Goal: Task Accomplishment & Management: Manage account settings

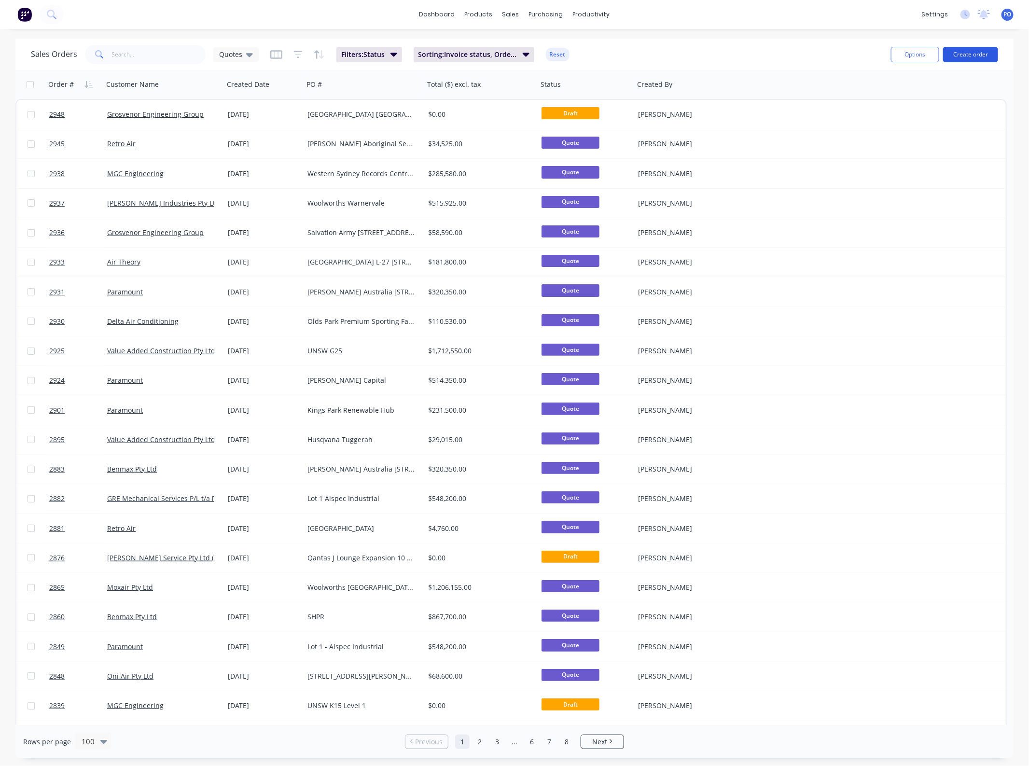
click at [961, 56] on button "Create order" at bounding box center [970, 54] width 55 height 15
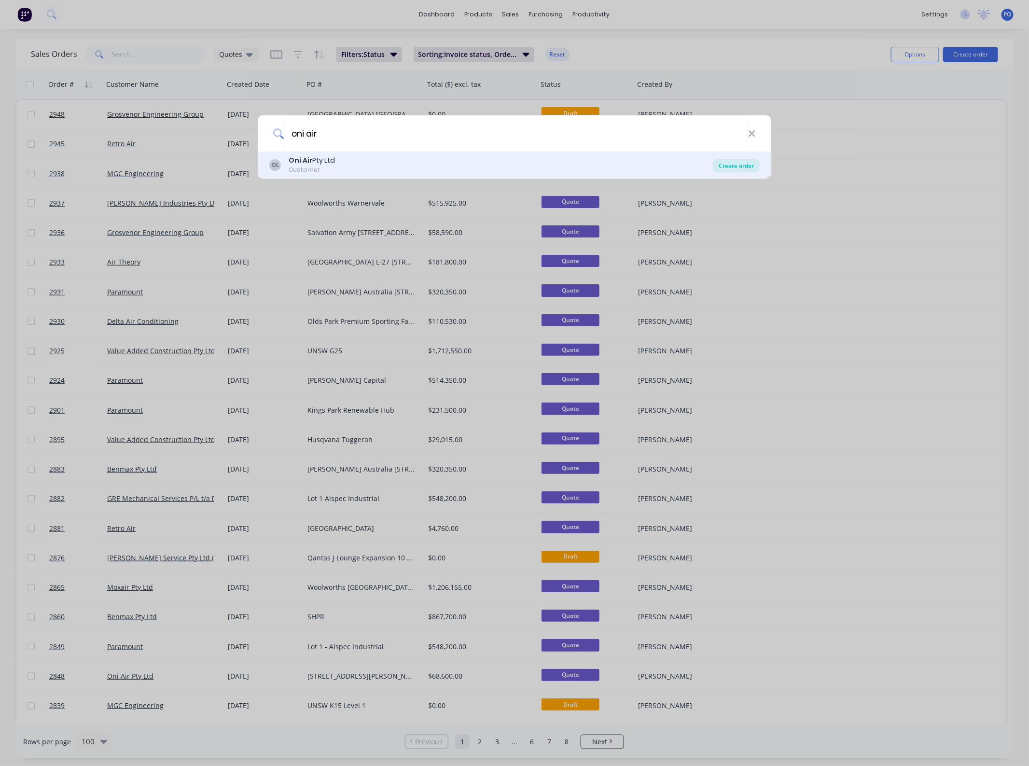
type input "oni air"
click at [732, 167] on div "Create order" at bounding box center [736, 166] width 47 height 14
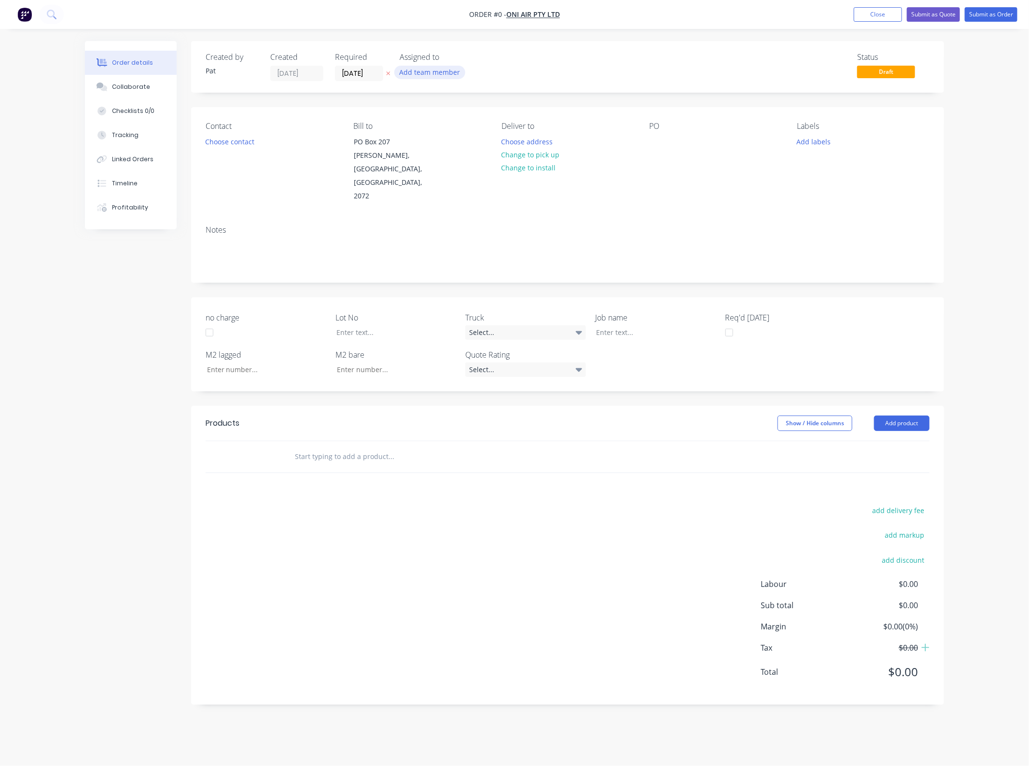
click at [426, 69] on button "Add team member" at bounding box center [429, 72] width 71 height 13
click at [442, 133] on button "[PERSON_NAME] (You)" at bounding box center [472, 125] width 145 height 19
click at [647, 148] on div "Creating draft order... Loading... Order details Collaborate Checklists 0/0 Tra…" at bounding box center [514, 380] width 878 height 678
click at [659, 140] on div at bounding box center [656, 142] width 15 height 14
click at [910, 416] on button "Add product" at bounding box center [901, 423] width 55 height 15
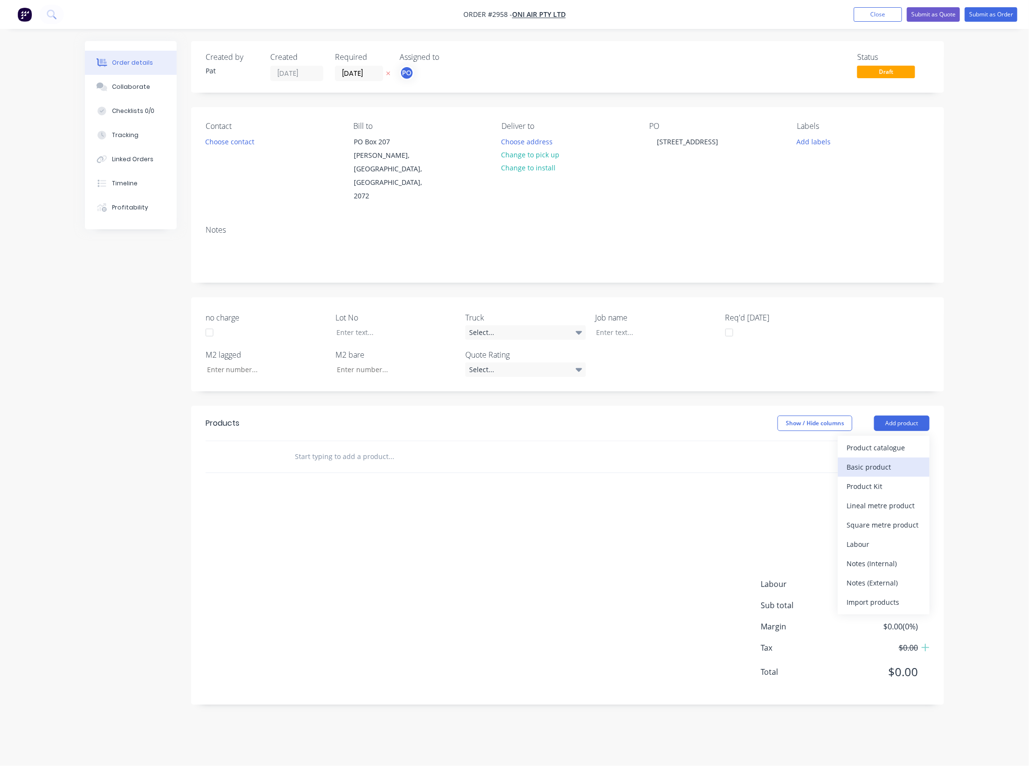
click at [895, 460] on div "Basic product" at bounding box center [883, 467] width 74 height 14
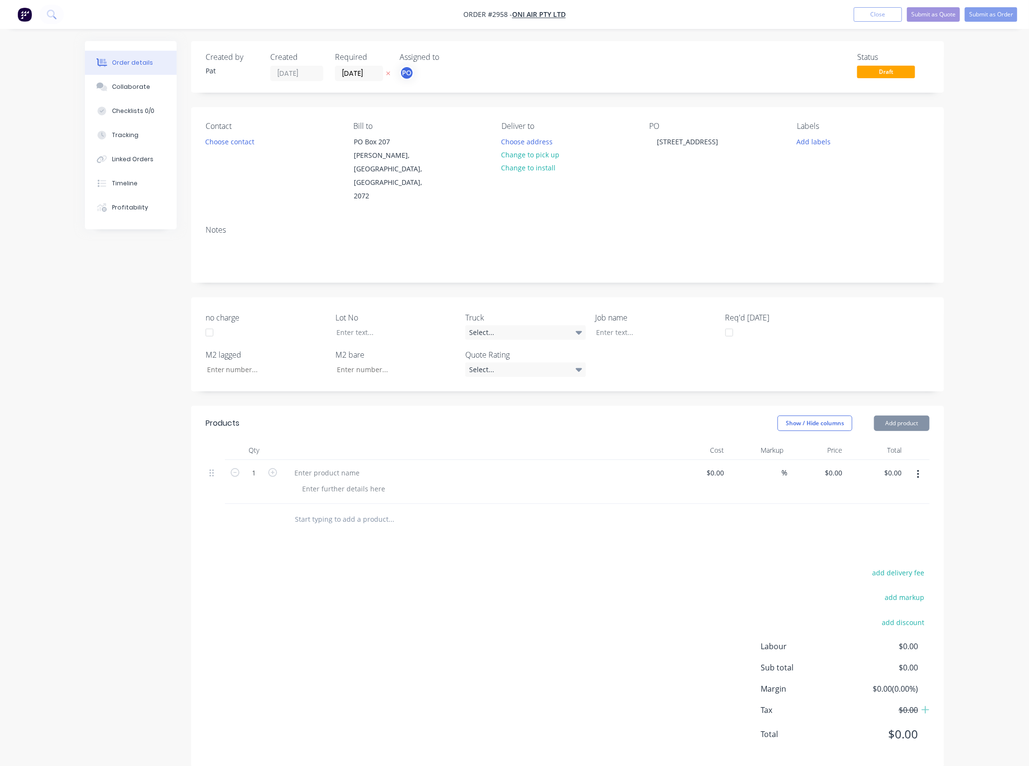
click at [894, 416] on button "Add product" at bounding box center [901, 423] width 55 height 15
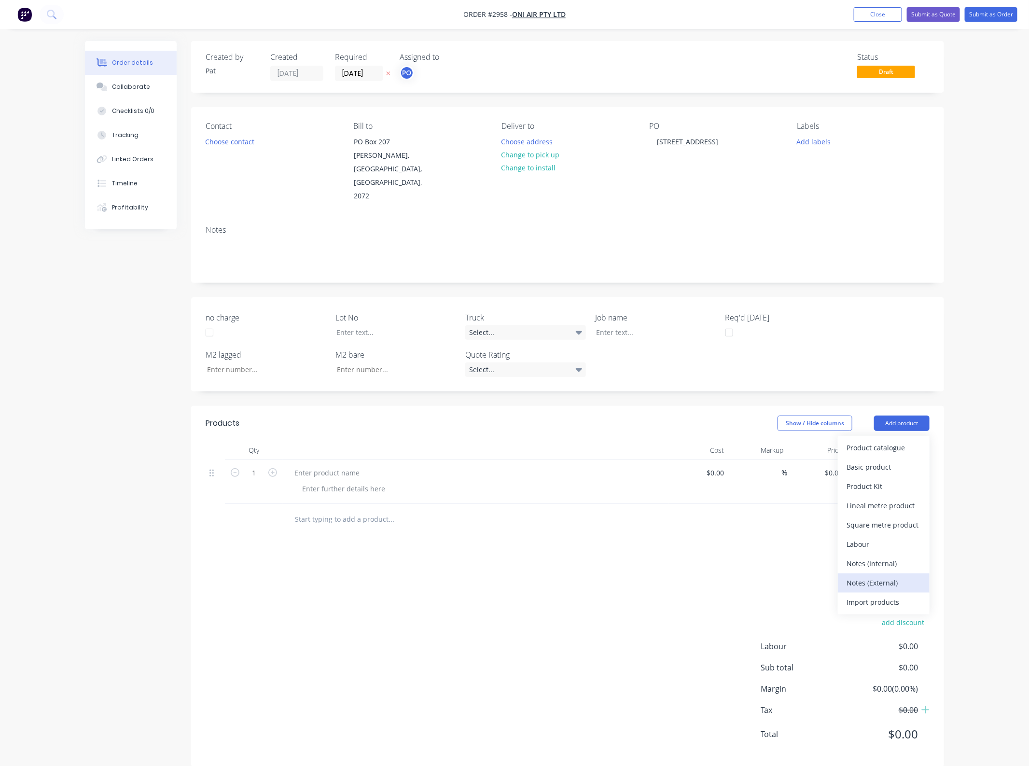
click at [874, 576] on div "Notes (External)" at bounding box center [883, 583] width 74 height 14
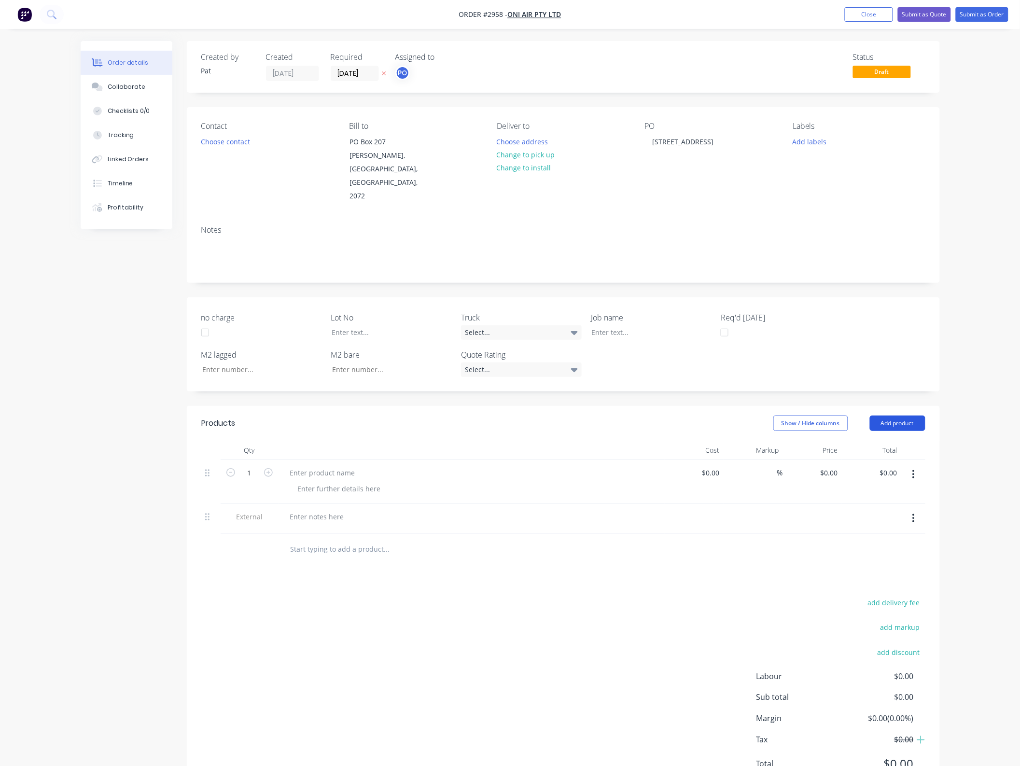
click at [887, 416] on button "Add product" at bounding box center [897, 423] width 55 height 15
click at [883, 576] on div "Notes (External)" at bounding box center [879, 583] width 74 height 14
click at [890, 416] on button "Add product" at bounding box center [897, 423] width 55 height 15
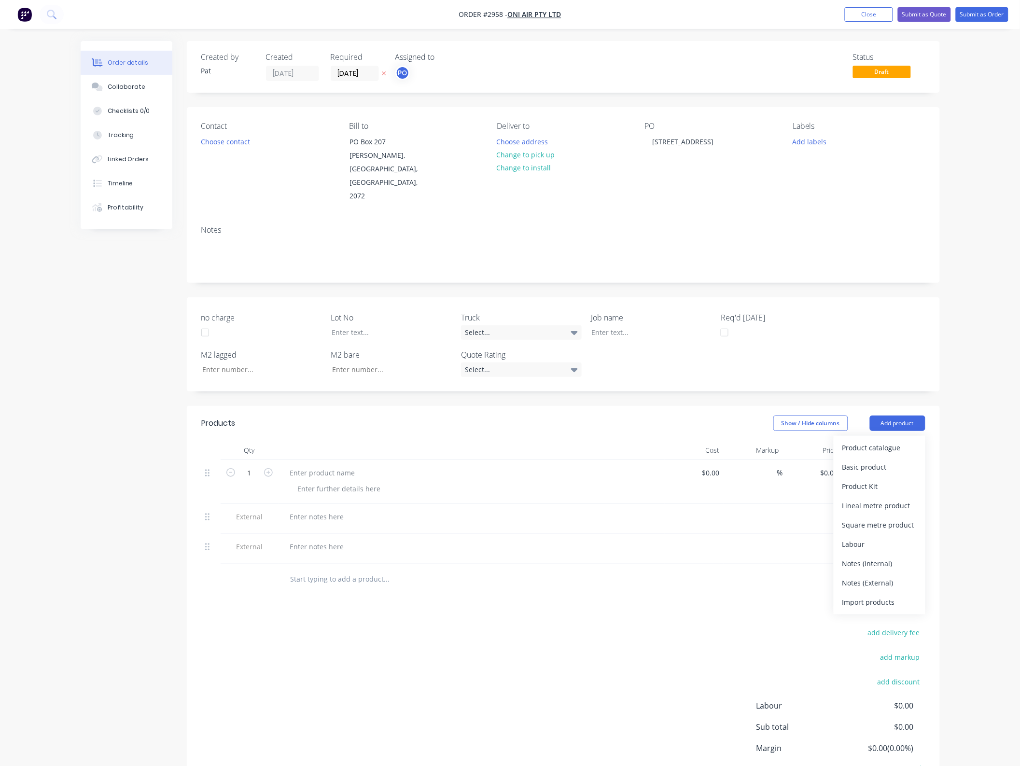
drag, startPoint x: 878, startPoint y: 554, endPoint x: 884, endPoint y: 493, distance: 61.0
click at [877, 576] on div "Notes (External)" at bounding box center [879, 583] width 74 height 14
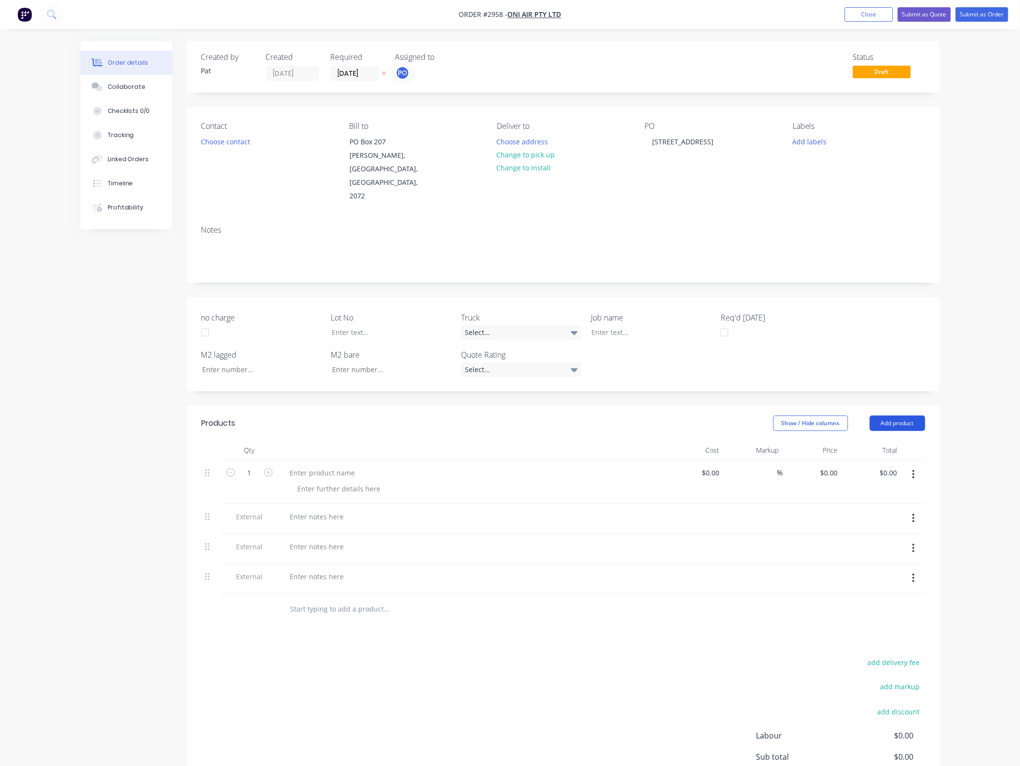
click at [898, 416] on button "Add product" at bounding box center [897, 423] width 55 height 15
click at [888, 460] on div "Basic product" at bounding box center [879, 467] width 74 height 14
drag, startPoint x: 208, startPoint y: 582, endPoint x: 203, endPoint y: 487, distance: 94.2
click at [203, 487] on div "1 $0.00 $0.00 % $0.00 $0.00 $0.00 $0.00 External External External 1 $0.00 $0.0…" at bounding box center [563, 548] width 724 height 178
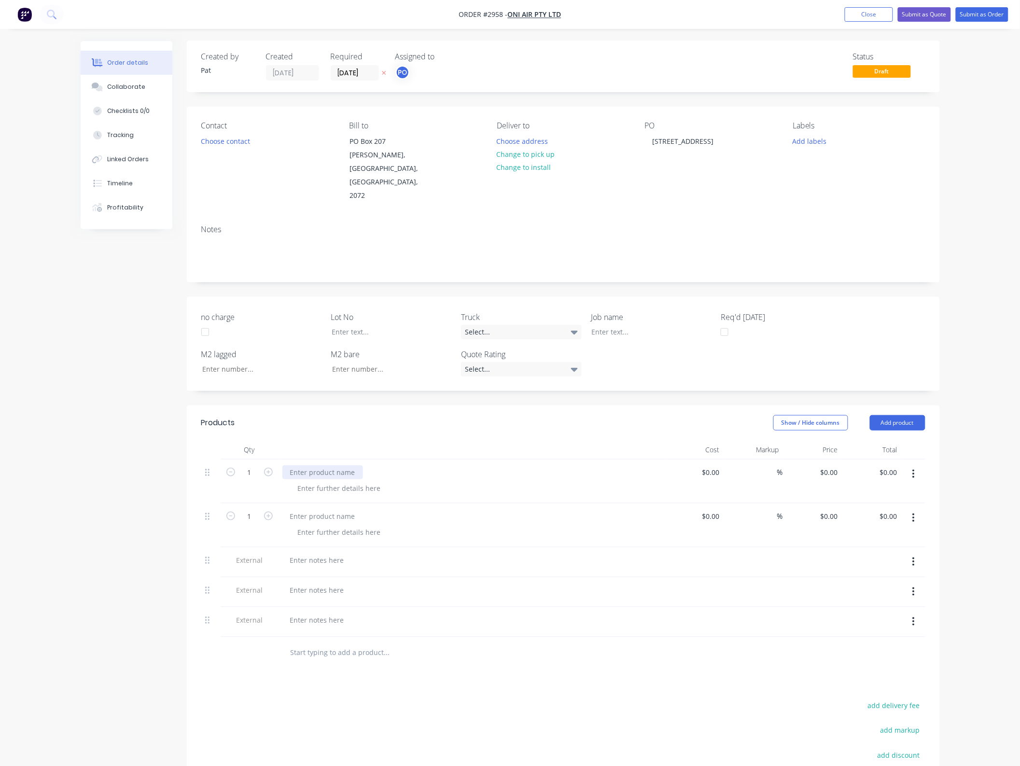
click at [318, 465] on div at bounding box center [322, 472] width 81 height 14
click at [350, 481] on div at bounding box center [339, 488] width 98 height 14
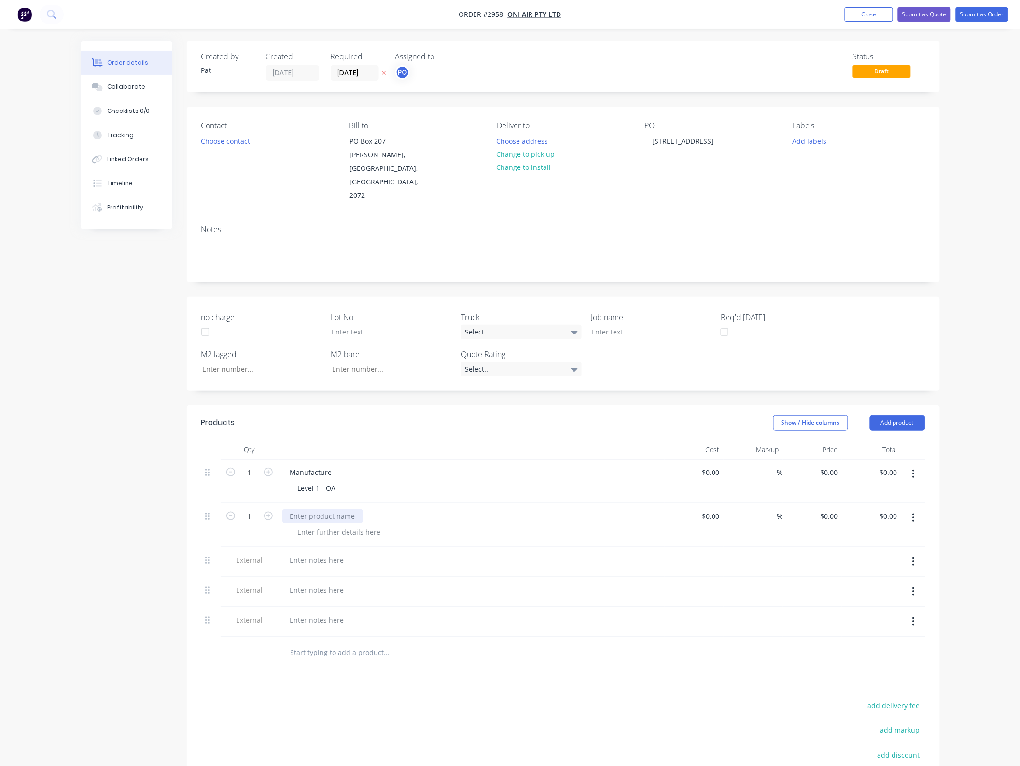
click at [333, 509] on div at bounding box center [322, 516] width 81 height 14
click at [314, 525] on div at bounding box center [339, 532] width 98 height 14
click at [329, 481] on div "Level 1 - OA" at bounding box center [317, 488] width 54 height 14
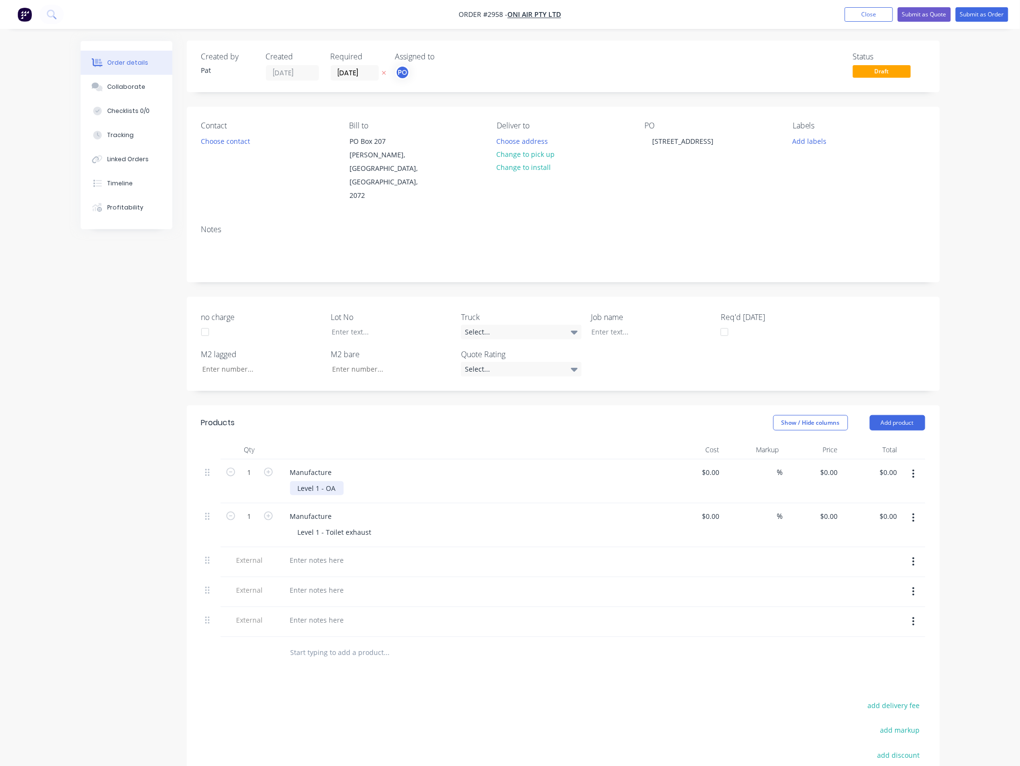
click at [335, 481] on div "Level 1 - OA" at bounding box center [317, 488] width 54 height 14
click at [329, 569] on div at bounding box center [471, 570] width 378 height 2
click at [327, 553] on div at bounding box center [316, 560] width 69 height 14
click at [321, 553] on div at bounding box center [316, 560] width 69 height 14
click at [331, 587] on div at bounding box center [471, 602] width 386 height 30
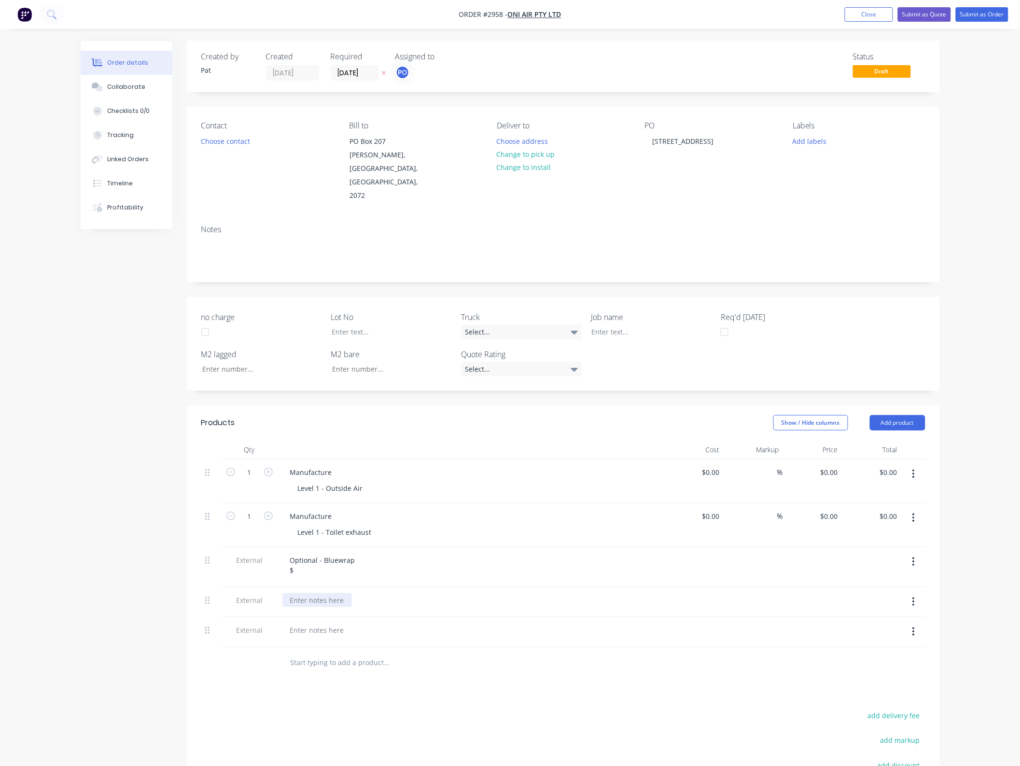
click at [327, 593] on div at bounding box center [316, 600] width 69 height 14
click at [326, 593] on div at bounding box center [316, 600] width 69 height 14
click at [905, 633] on button "button" at bounding box center [913, 641] width 23 height 17
click at [867, 679] on div "Delete" at bounding box center [879, 686] width 74 height 14
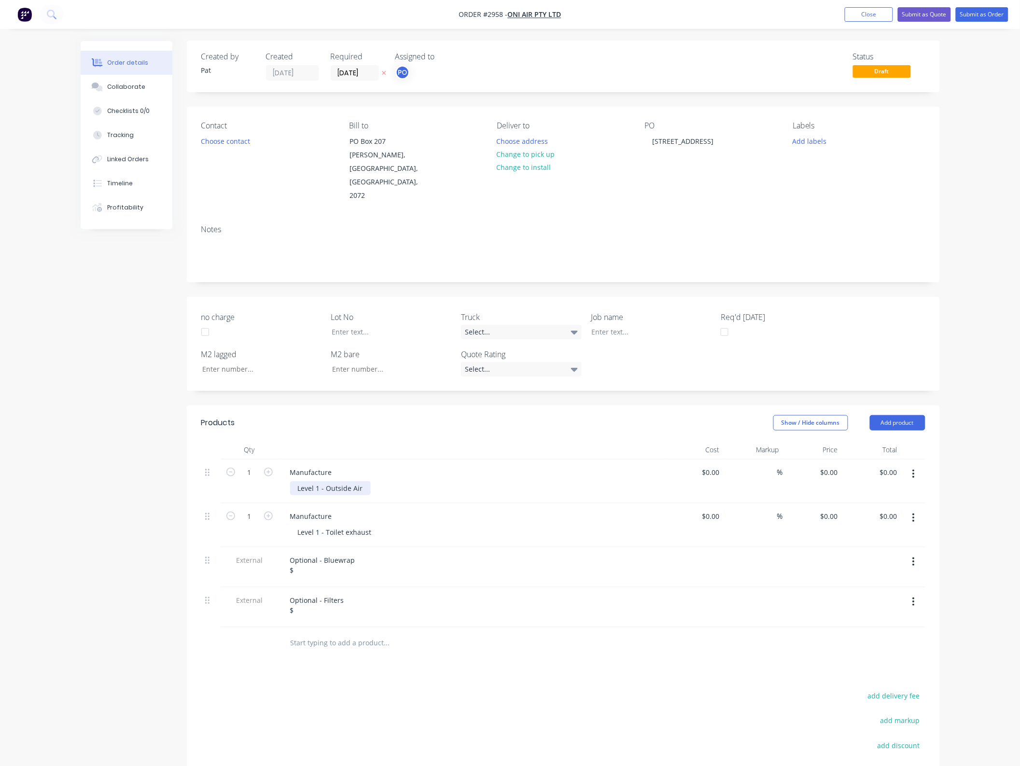
click at [308, 481] on div "Level 1 - Outside Air" at bounding box center [330, 488] width 81 height 14
click at [320, 481] on div "Level 1 - Outside Air" at bounding box center [330, 488] width 81 height 14
click at [335, 481] on div "Level 1 - Outside Air" at bounding box center [330, 488] width 81 height 14
click at [327, 525] on div "Level 1 - Toilet exhaust" at bounding box center [334, 532] width 89 height 14
